Goal: Find specific page/section: Find specific page/section

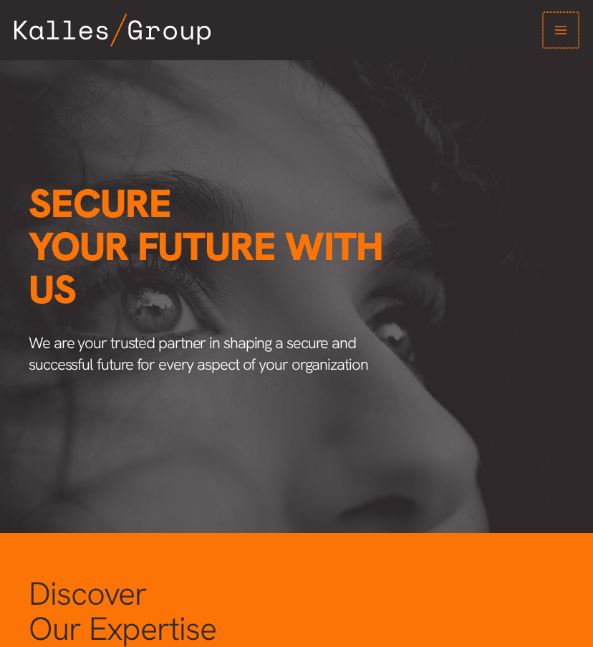
click at [564, 31] on icon "Main menu toggle" at bounding box center [561, 30] width 14 height 14
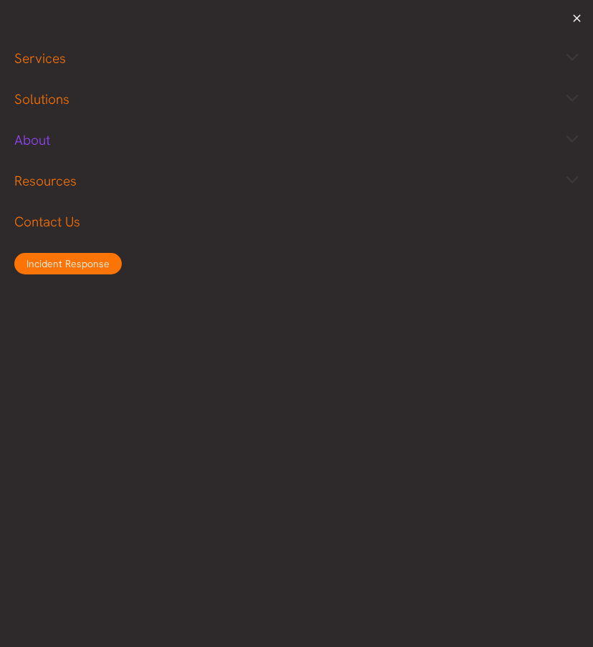
click at [37, 140] on span "About" at bounding box center [32, 140] width 36 height 18
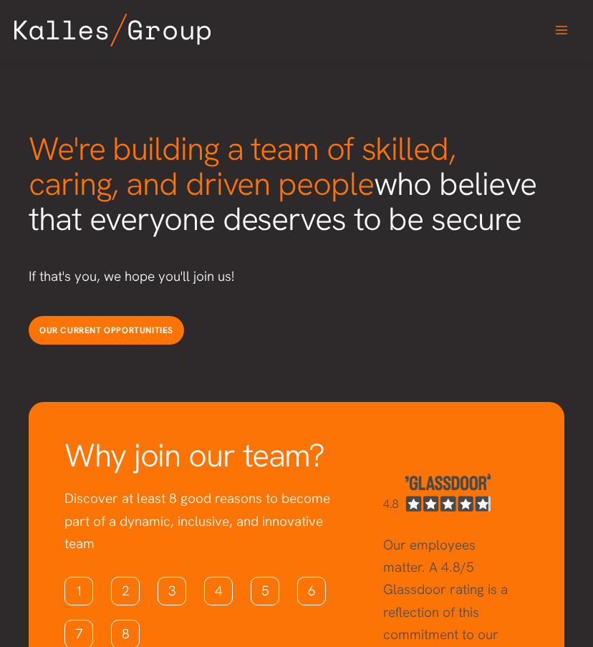
scroll to position [3177, 0]
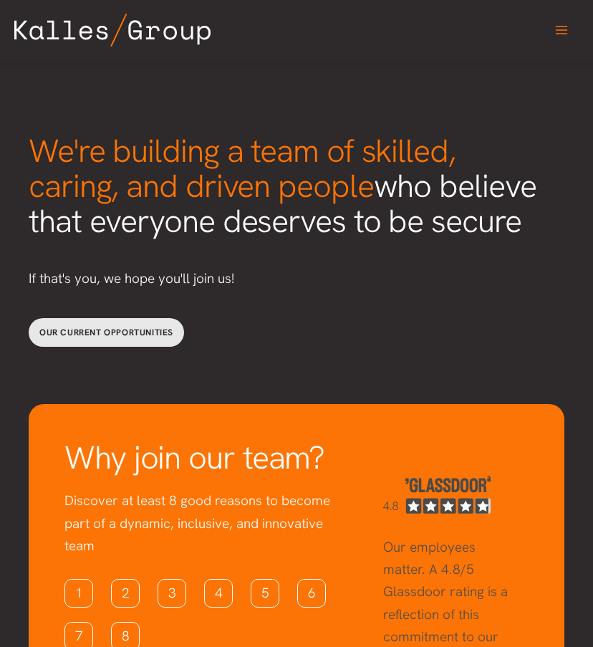
click at [140, 318] on link "Our current opportunities" at bounding box center [106, 332] width 155 height 29
